Goal: Information Seeking & Learning: Learn about a topic

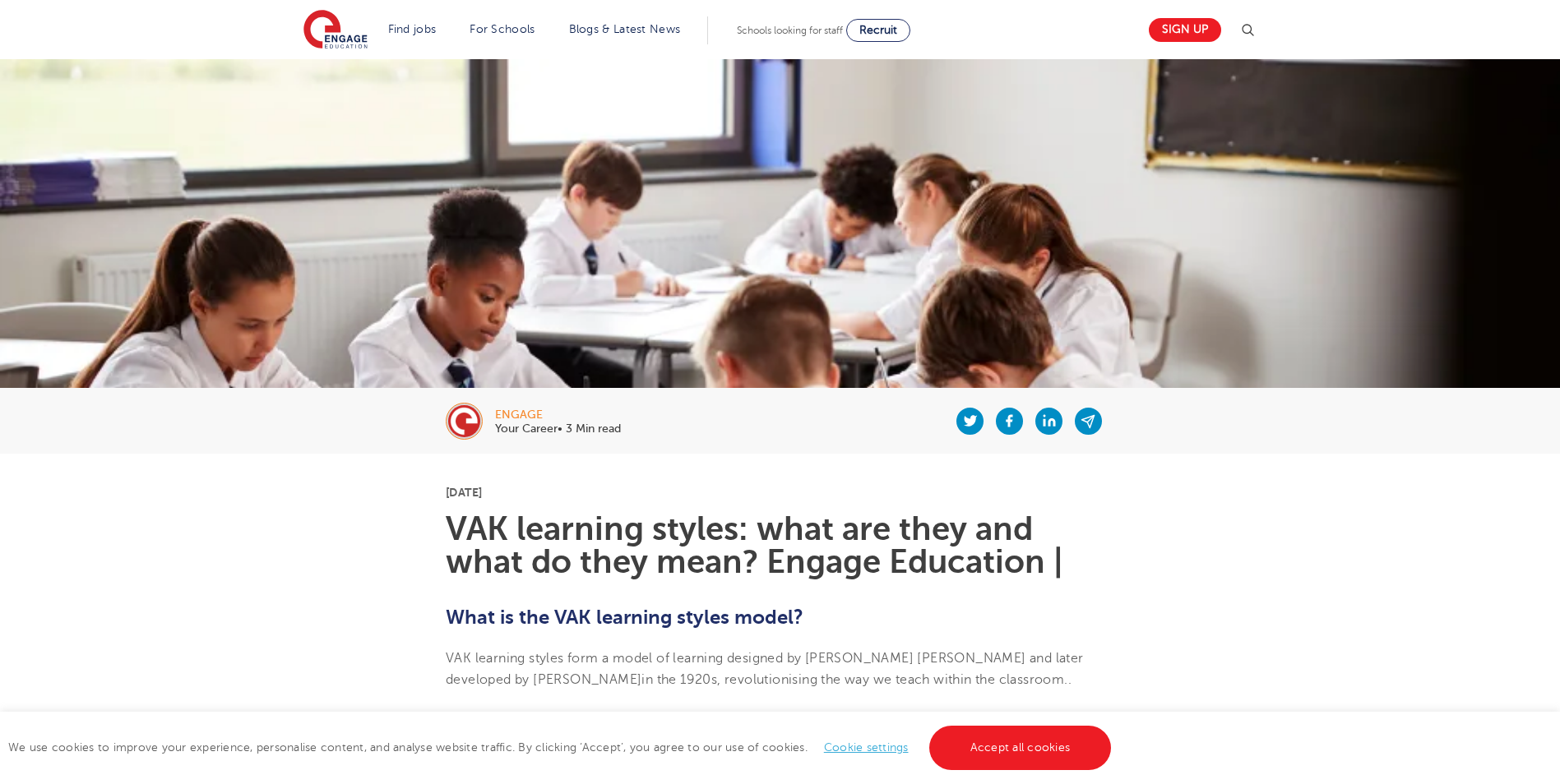
scroll to position [493, 0]
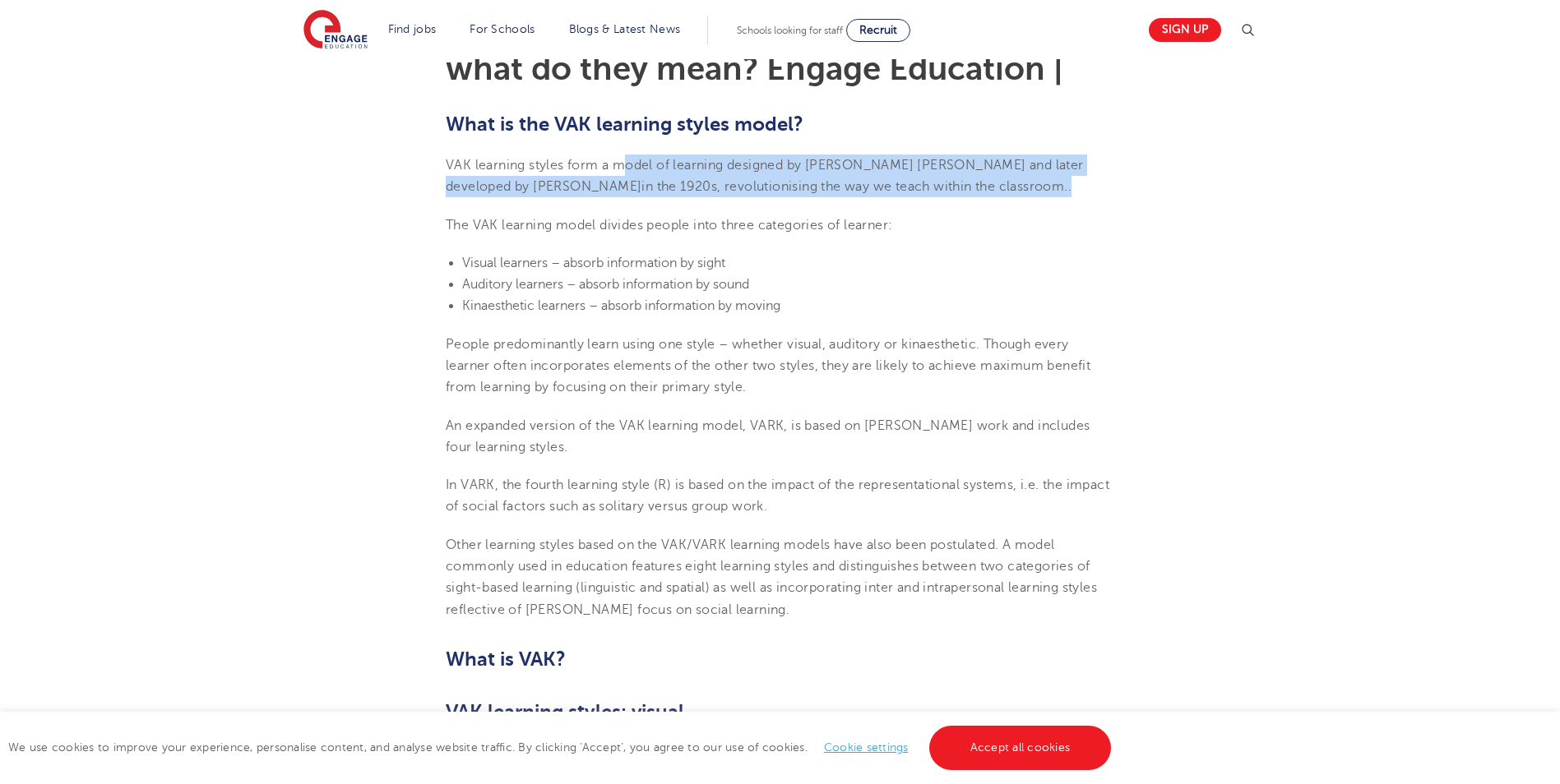
drag, startPoint x: 633, startPoint y: 155, endPoint x: 938, endPoint y: 195, distance: 307.6
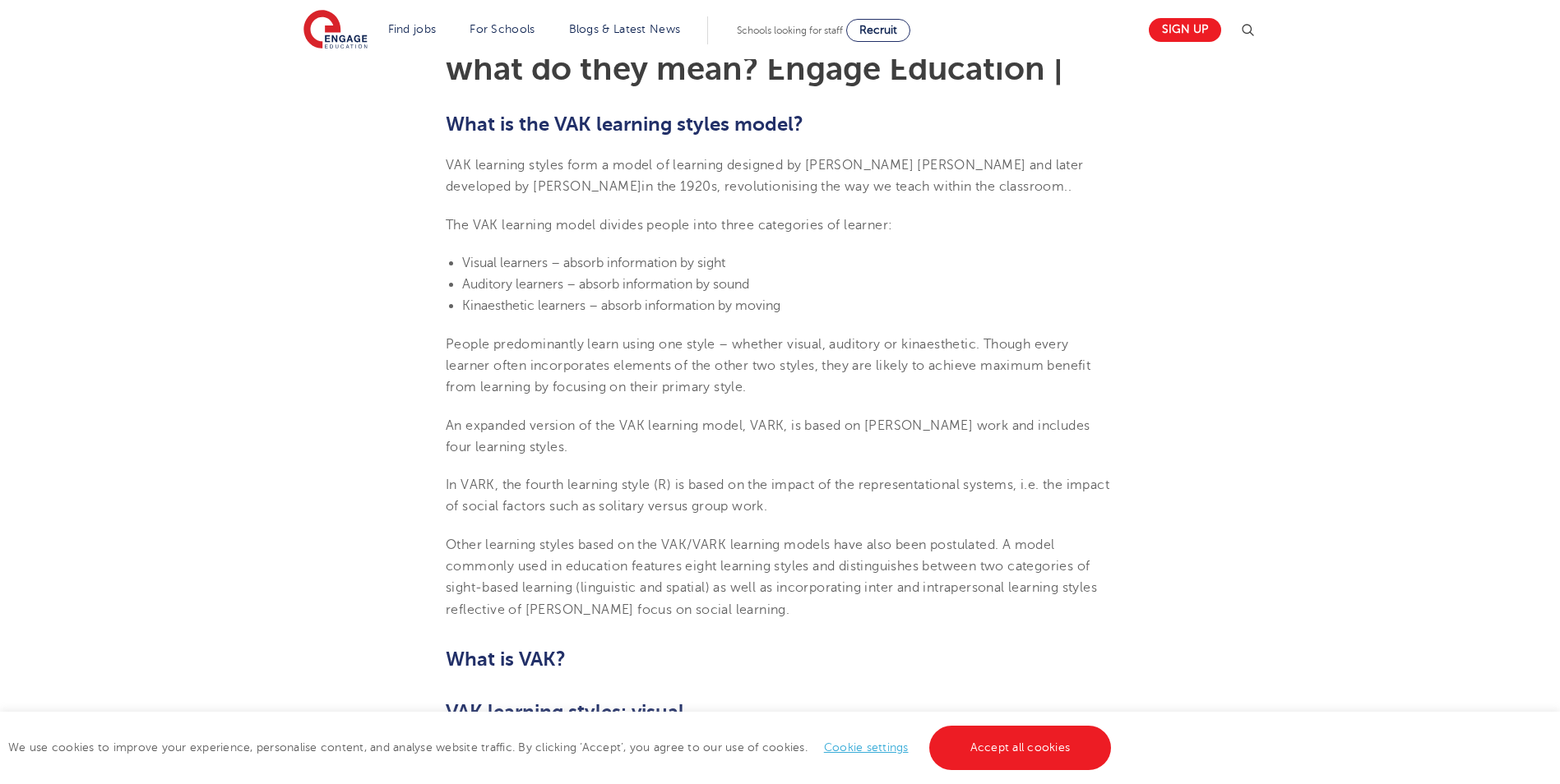
drag, startPoint x: 938, startPoint y: 195, endPoint x: 1010, endPoint y: 312, distance: 137.4
click at [1010, 312] on li "Kinaesthetic learners – absorb information by moving" at bounding box center [788, 305] width 652 height 22
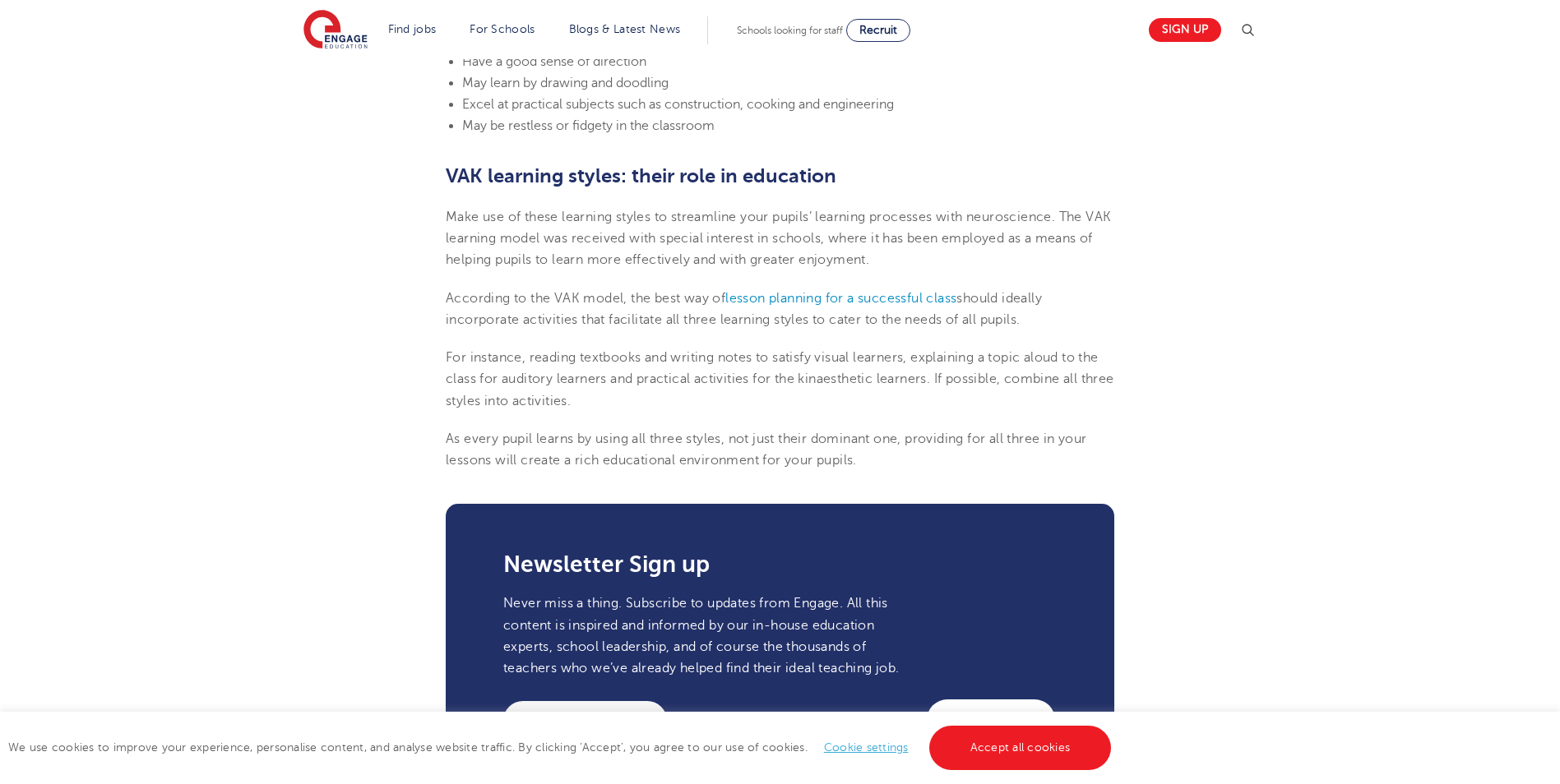
scroll to position [1809, 0]
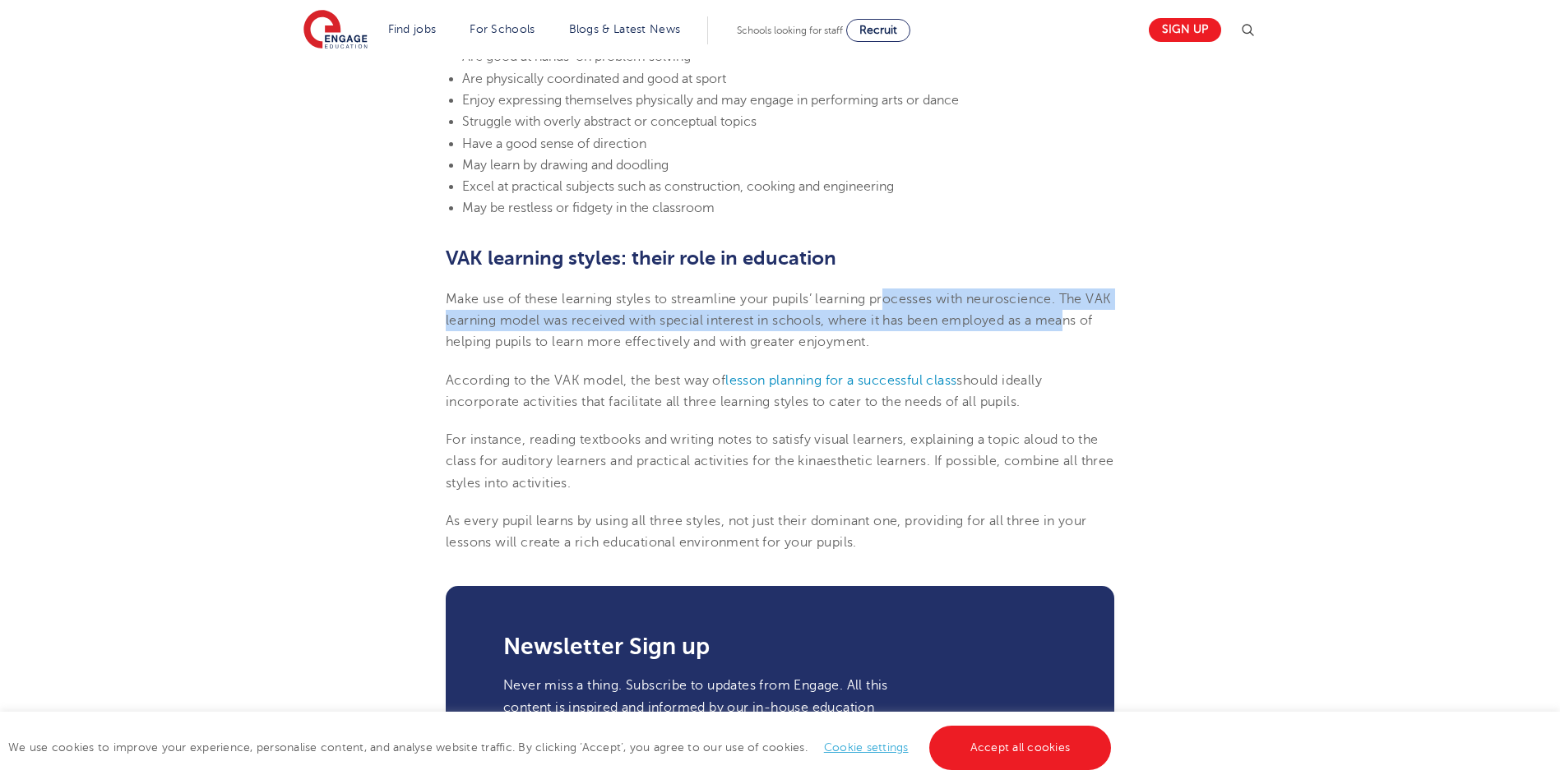
drag, startPoint x: 888, startPoint y: 301, endPoint x: 1094, endPoint y: 329, distance: 207.9
click at [1094, 329] on p "Make use of these learning styles to streamline your pupils’ learning processes…" at bounding box center [780, 320] width 669 height 65
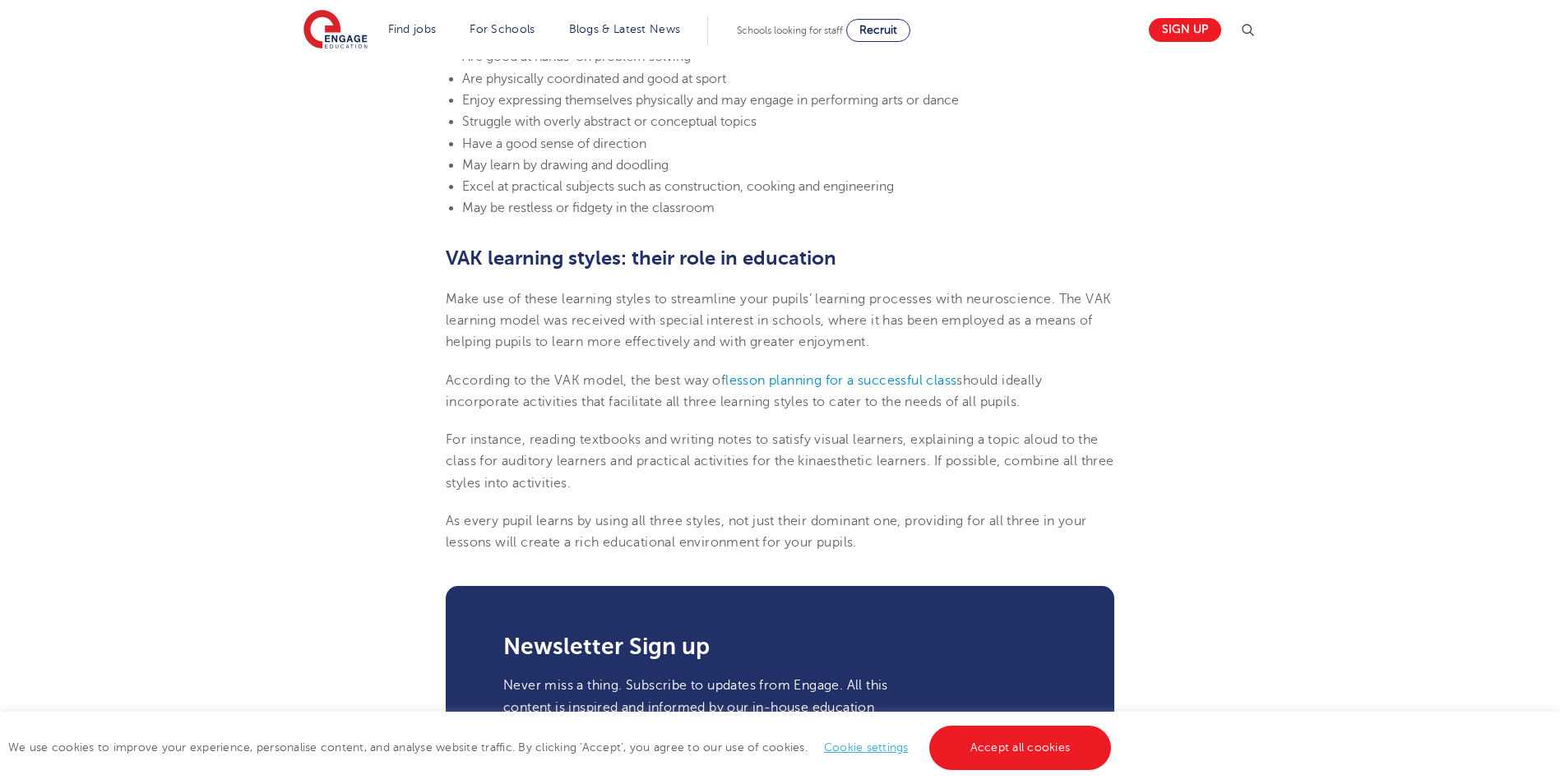
drag, startPoint x: 1094, startPoint y: 329, endPoint x: 1023, endPoint y: 125, distance: 216.0
click at [1023, 125] on li "Struggle with overly abstract or conceptual topics" at bounding box center [788, 121] width 652 height 22
drag, startPoint x: 814, startPoint y: 410, endPoint x: 1161, endPoint y: 401, distance: 347.1
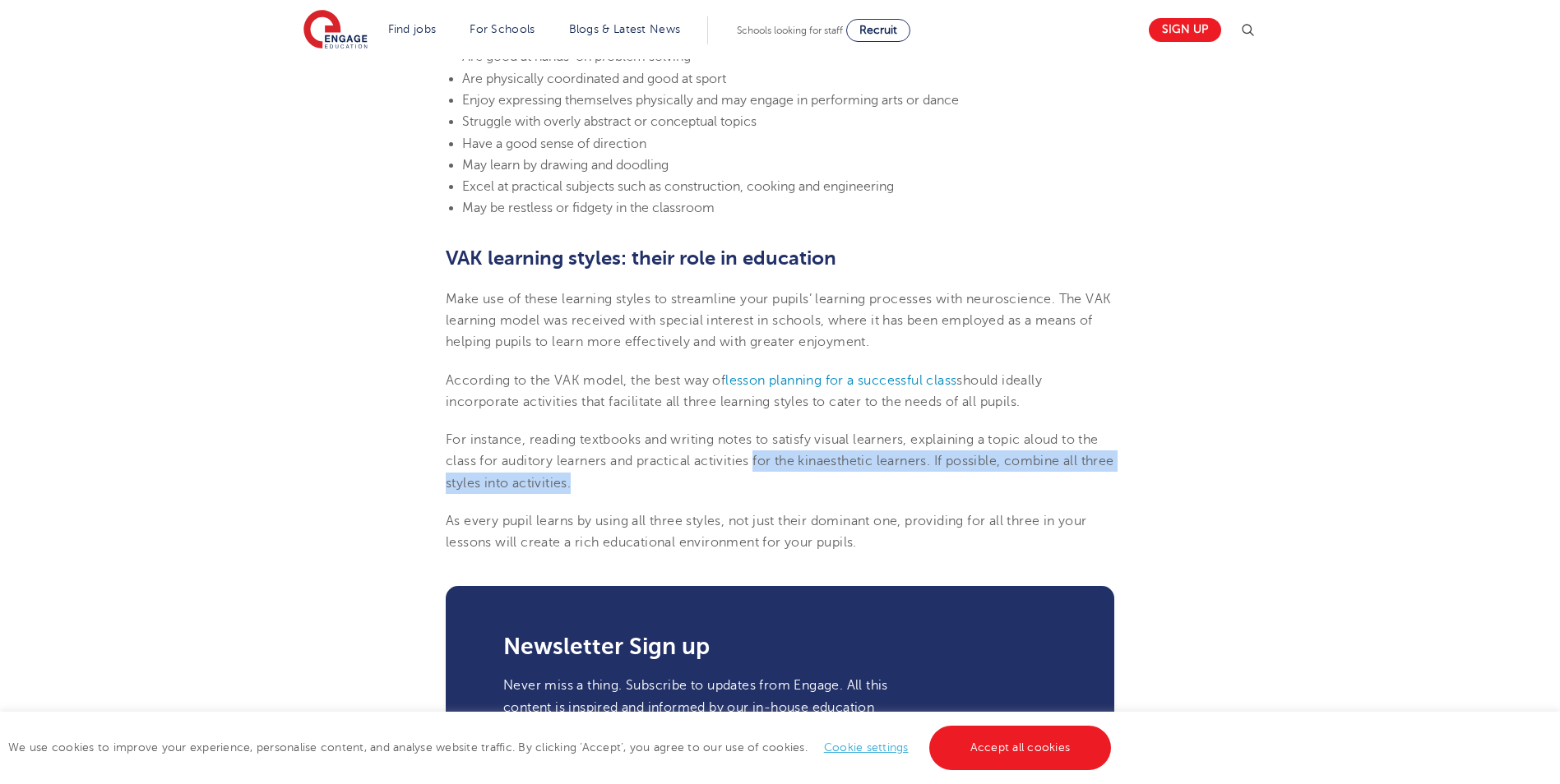
drag, startPoint x: 756, startPoint y: 451, endPoint x: 857, endPoint y: 491, distance: 108.6
click at [857, 491] on p "For instance, reading textbooks and writing notes to satisfy visual learners, e…" at bounding box center [780, 462] width 669 height 65
drag, startPoint x: 857, startPoint y: 491, endPoint x: 653, endPoint y: 493, distance: 204.0
click at [653, 493] on p "For instance, reading textbooks and writing notes to satisfy visual learners, e…" at bounding box center [780, 462] width 669 height 65
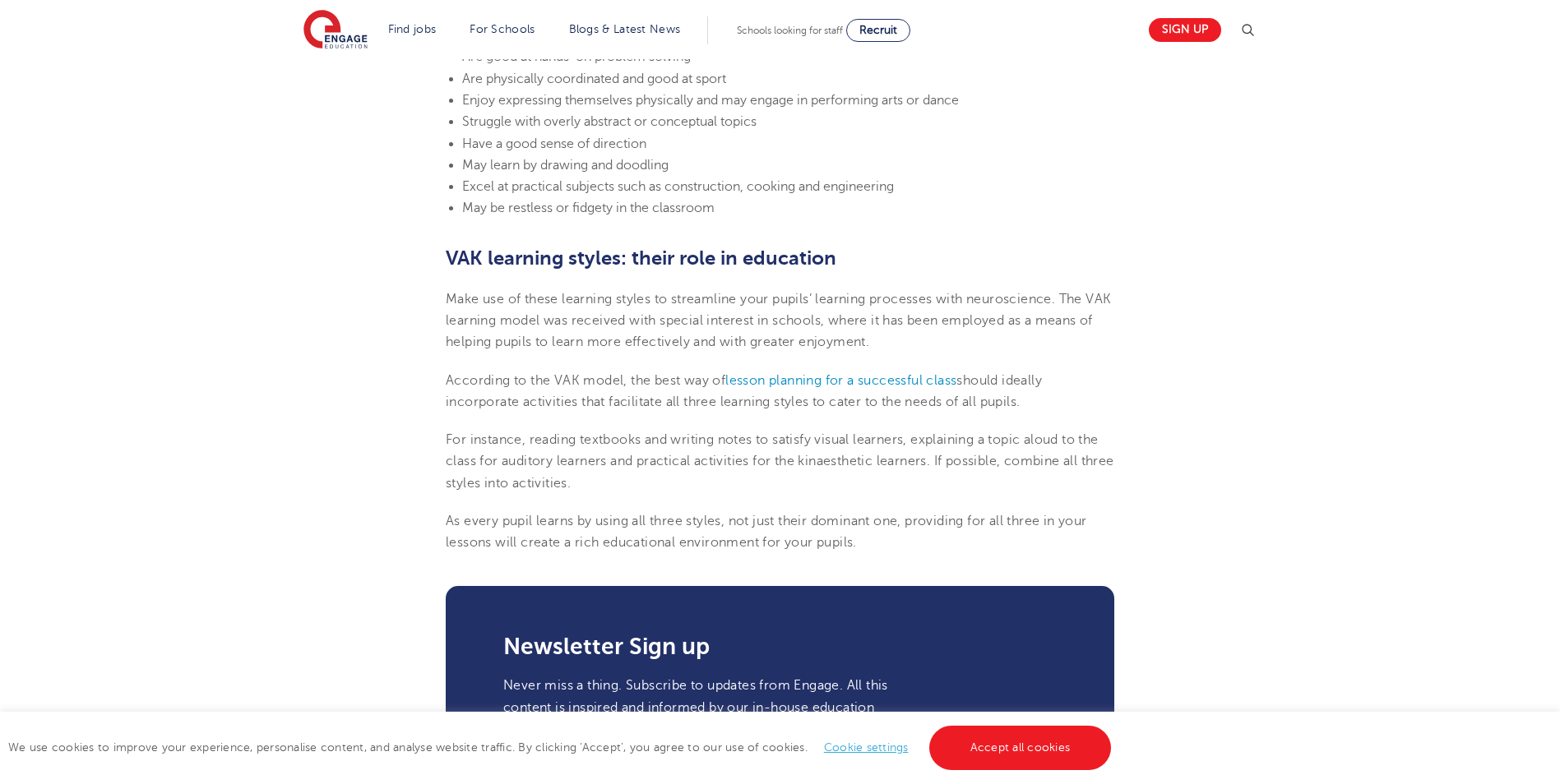
click at [822, 519] on span "As every pupil learns by using all three styles, not just their dominant one, p…" at bounding box center [766, 532] width 641 height 36
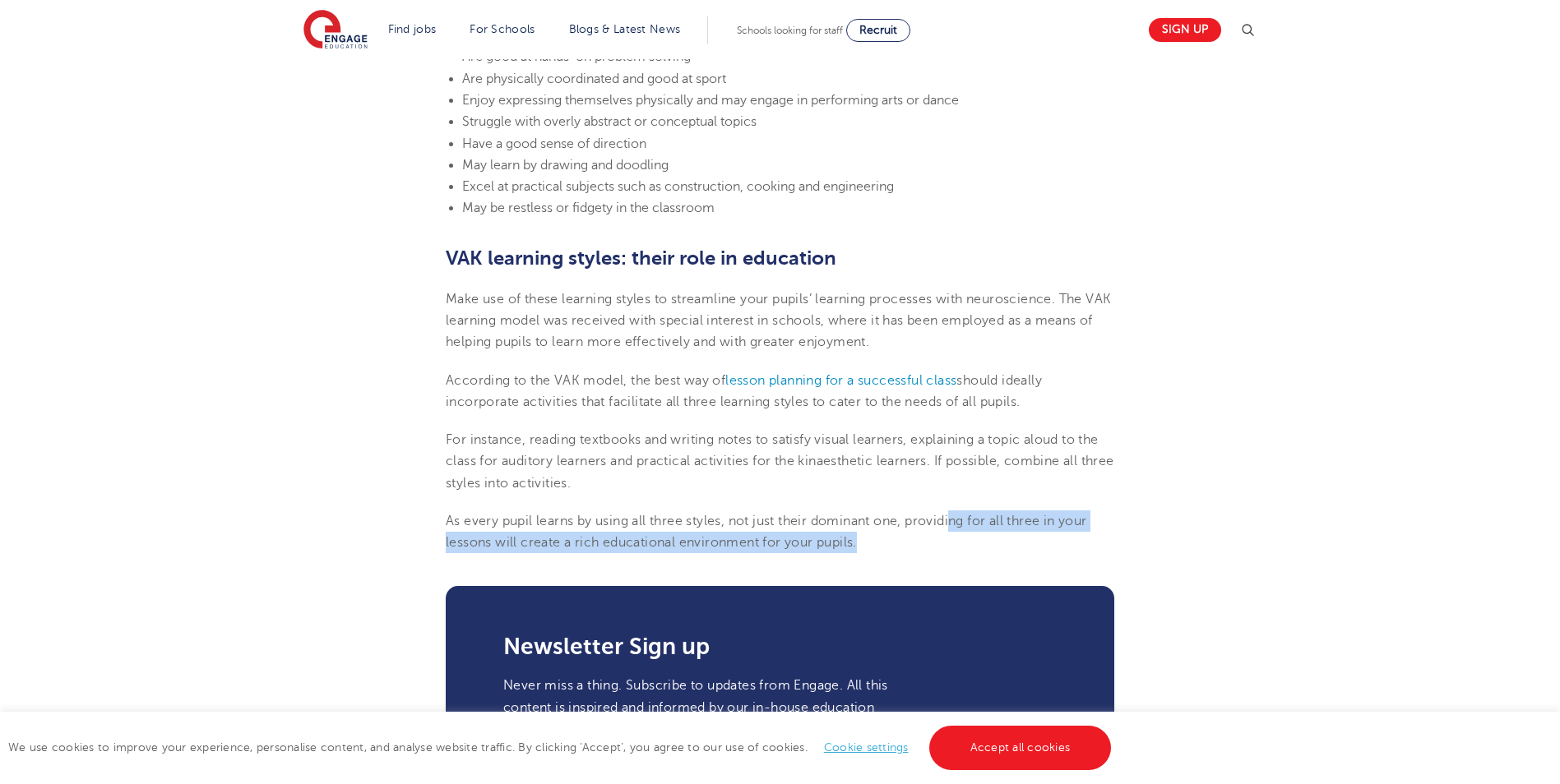
drag, startPoint x: 954, startPoint y: 522, endPoint x: 938, endPoint y: 541, distance: 24.8
click at [938, 541] on p "As every pupil learns by using all three styles, not just their dominant one, p…" at bounding box center [780, 533] width 669 height 44
click at [937, 541] on p "As every pupil learns by using all three styles, not just their dominant one, p…" at bounding box center [780, 533] width 669 height 44
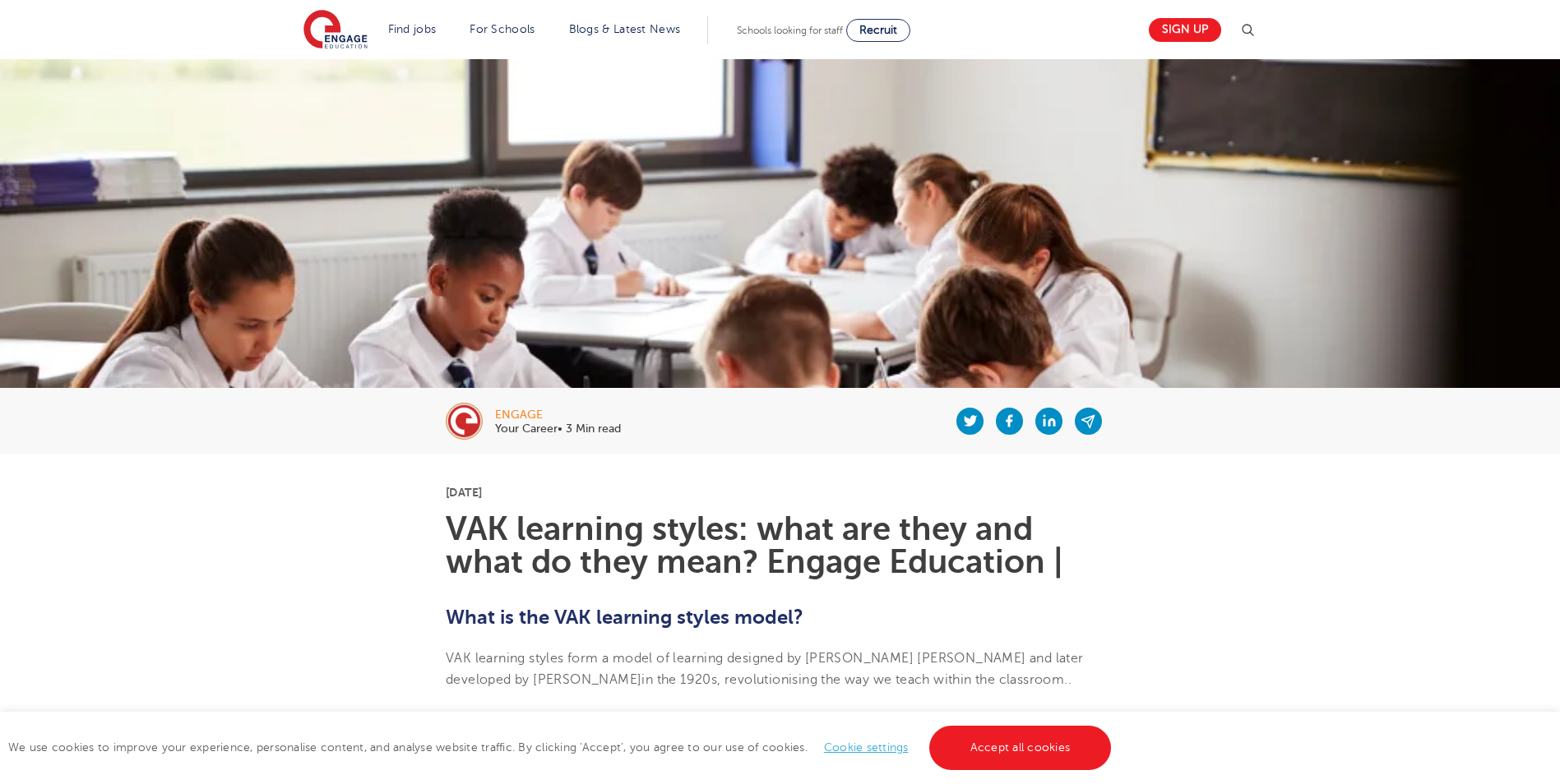
scroll to position [246, 0]
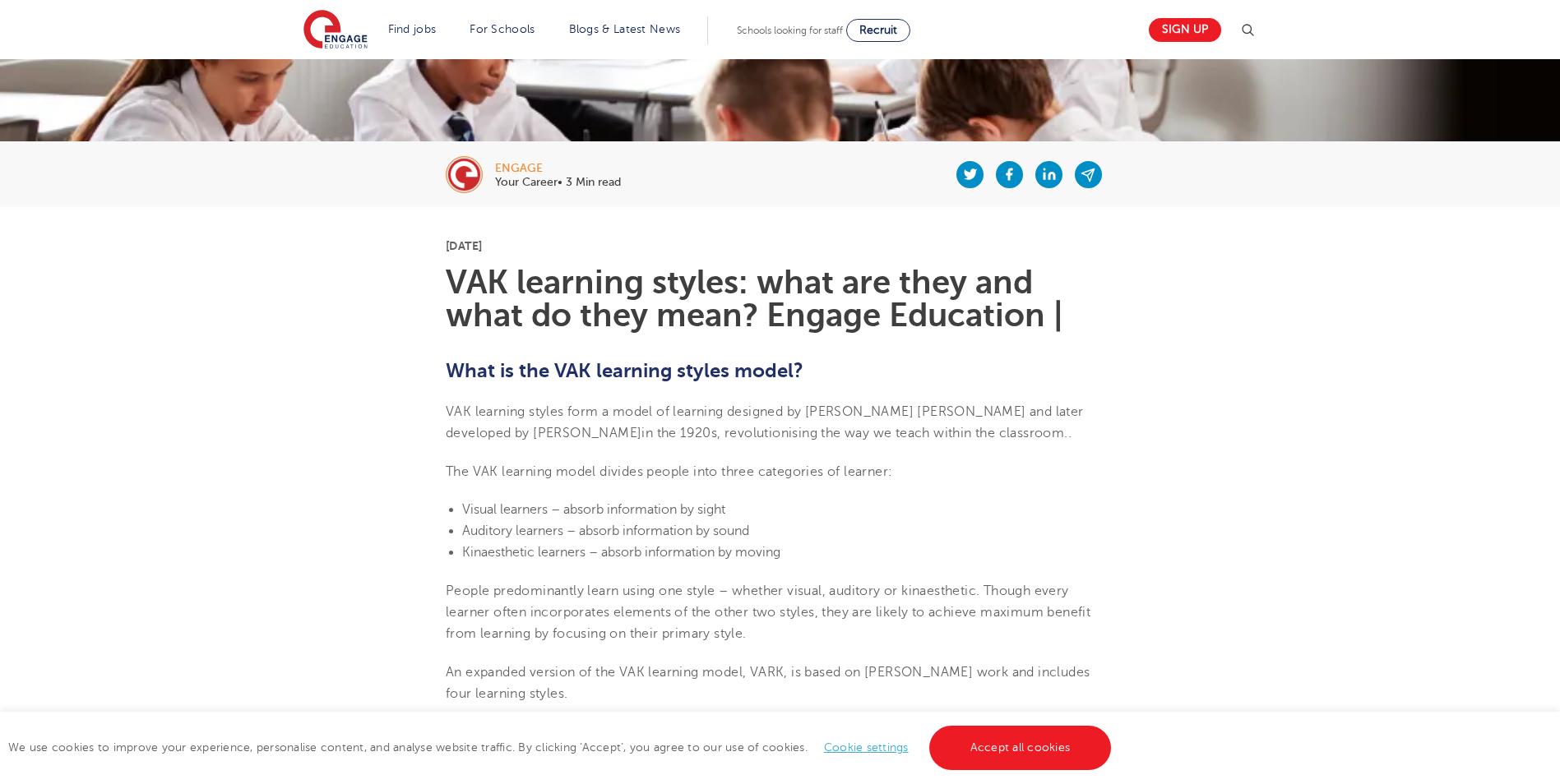
click at [449, 413] on span "VAK learning styles form a model of learning designed by [PERSON_NAME] [PERSON_…" at bounding box center [764, 423] width 638 height 36
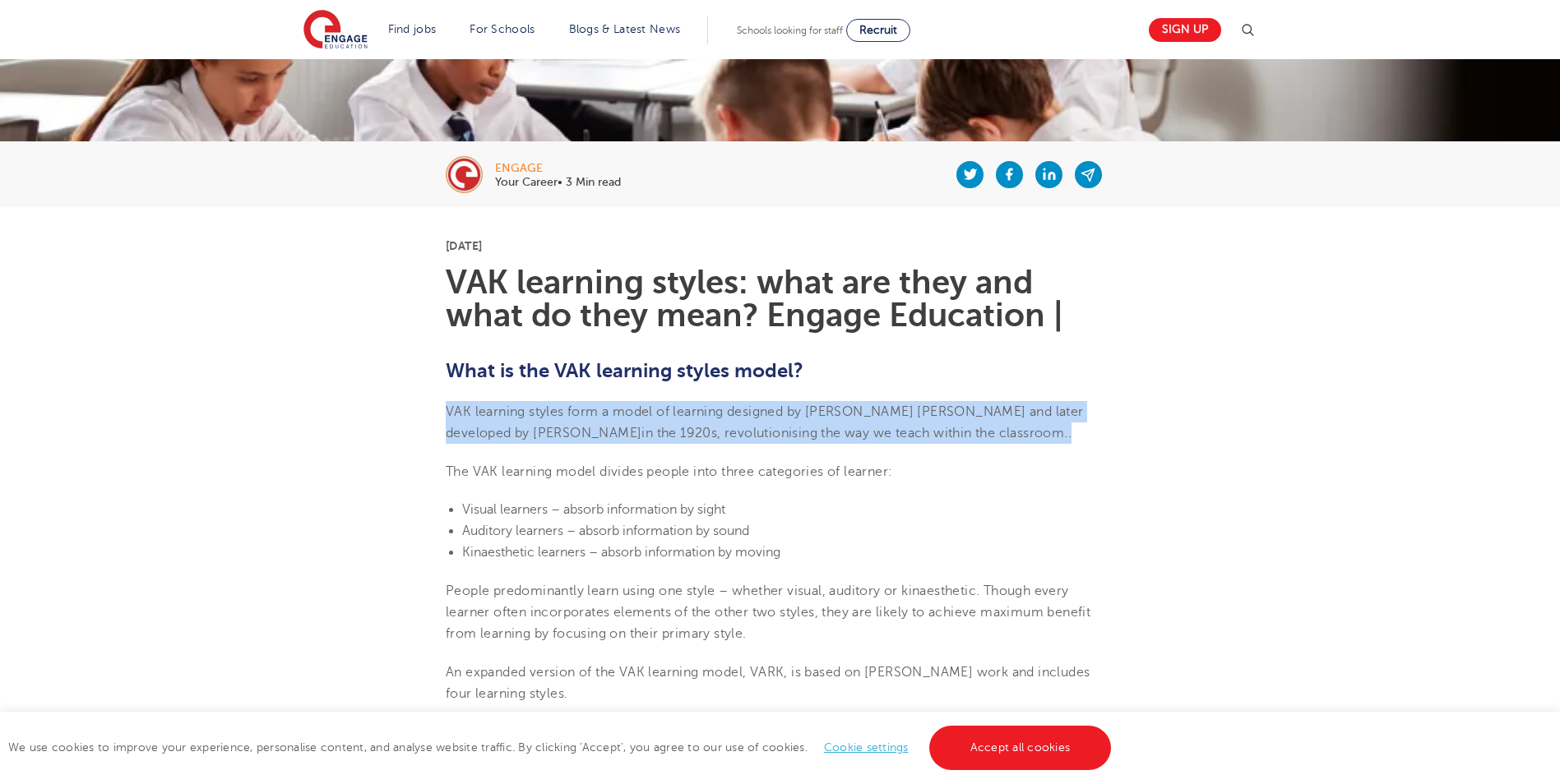
drag, startPoint x: 449, startPoint y: 410, endPoint x: 1143, endPoint y: 428, distance: 694.2
copy span "VAK learning styles form a model of learning designed by [PERSON_NAME] [PERSON_…"
click at [847, 437] on span "in the 1920s, revolutionising the way we teach within the classroom." at bounding box center [853, 433] width 426 height 15
